Goal: Find specific page/section: Find specific page/section

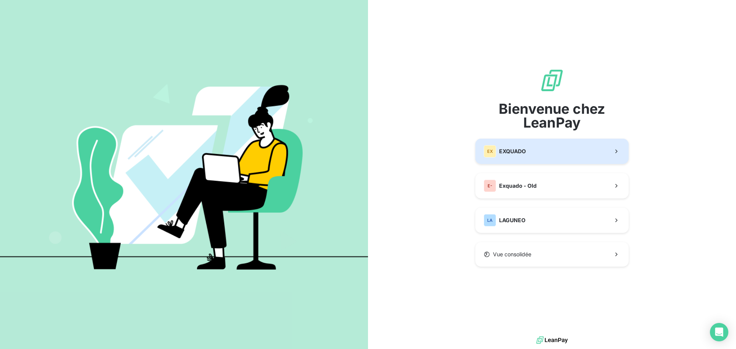
click at [534, 153] on button "EX EXQUADO" at bounding box center [552, 151] width 153 height 25
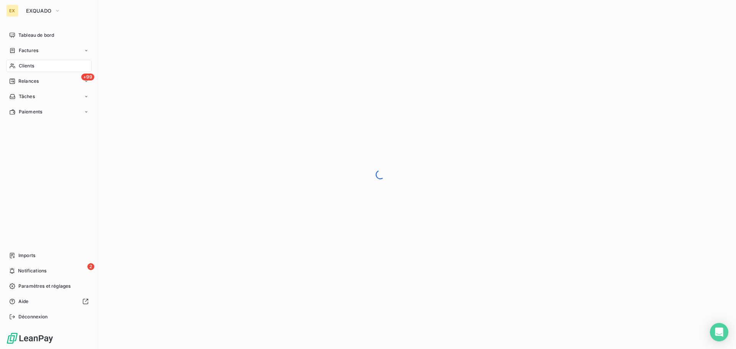
click at [24, 66] on span "Clients" at bounding box center [26, 66] width 15 height 7
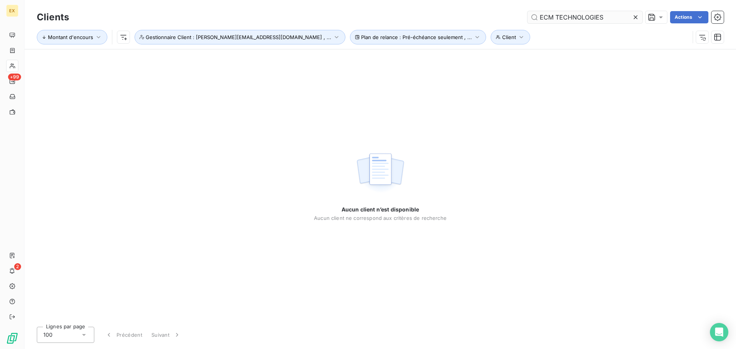
click at [542, 19] on input "ECM TECHNOLOGIES" at bounding box center [585, 17] width 115 height 12
drag, startPoint x: 556, startPoint y: 16, endPoint x: 618, endPoint y: 16, distance: 62.5
click at [618, 16] on input "ECM TECHNOLOGIES" at bounding box center [585, 17] width 115 height 12
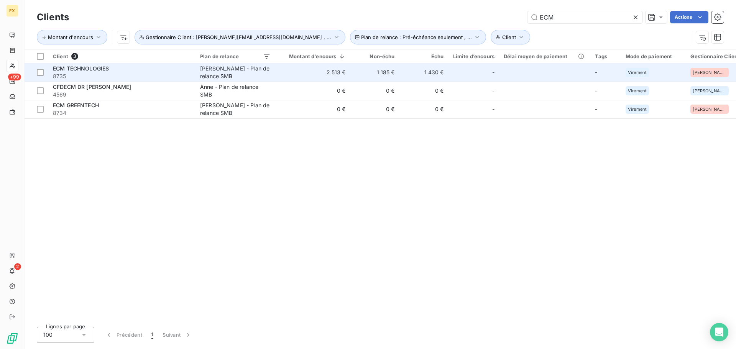
type input "ECM"
click at [129, 69] on div "ECM TECHNOLOGIES" at bounding box center [122, 69] width 138 height 8
